Goal: Navigation & Orientation: Find specific page/section

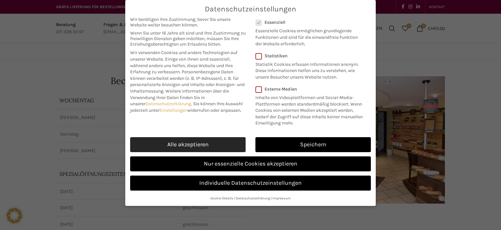
click at [171, 145] on link "Alle akzeptieren" at bounding box center [188, 144] width 116 height 15
checkbox input "true"
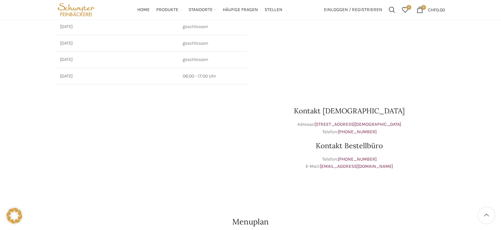
scroll to position [207, 0]
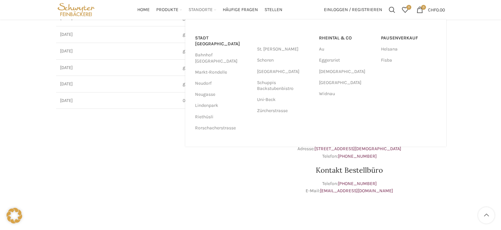
click at [199, 10] on span "Standorte" at bounding box center [201, 10] width 24 height 6
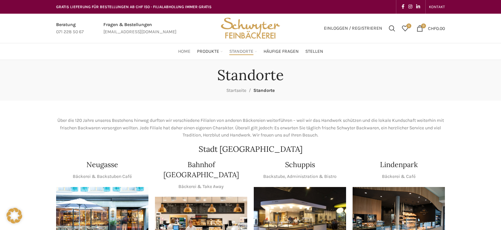
click at [181, 48] on link "Home" at bounding box center [184, 51] width 12 height 13
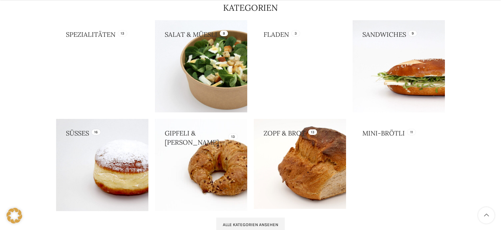
scroll to position [724, 0]
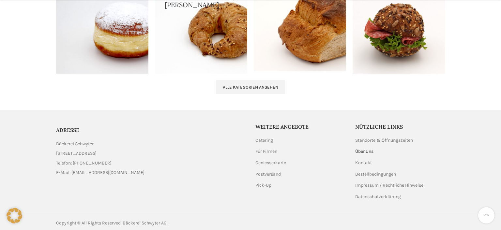
click at [358, 151] on link "Über Uns" at bounding box center [364, 152] width 19 height 7
